Goal: Navigation & Orientation: Go to known website

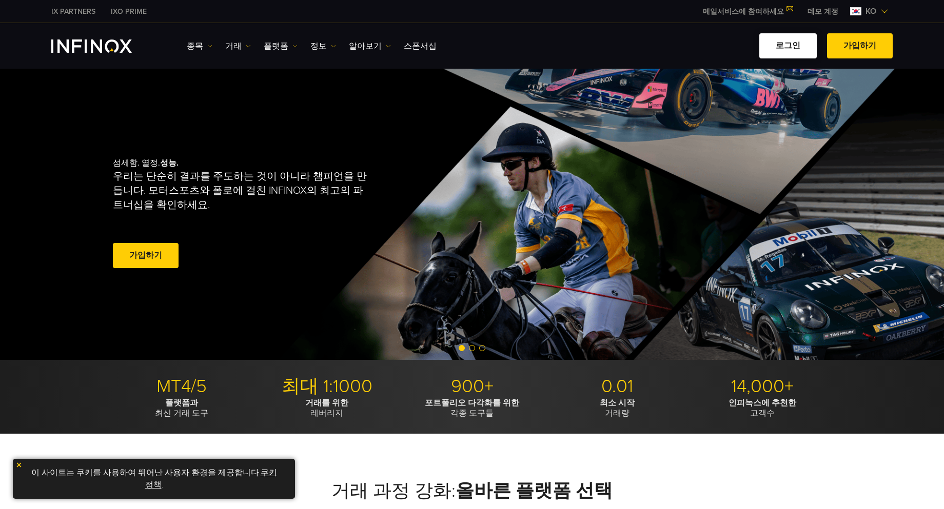
click at [795, 51] on link "로그인" at bounding box center [787, 45] width 57 height 25
click at [791, 49] on link "로그인" at bounding box center [787, 45] width 57 height 25
click at [781, 49] on link "로그인" at bounding box center [787, 45] width 57 height 25
